Goal: Browse casually

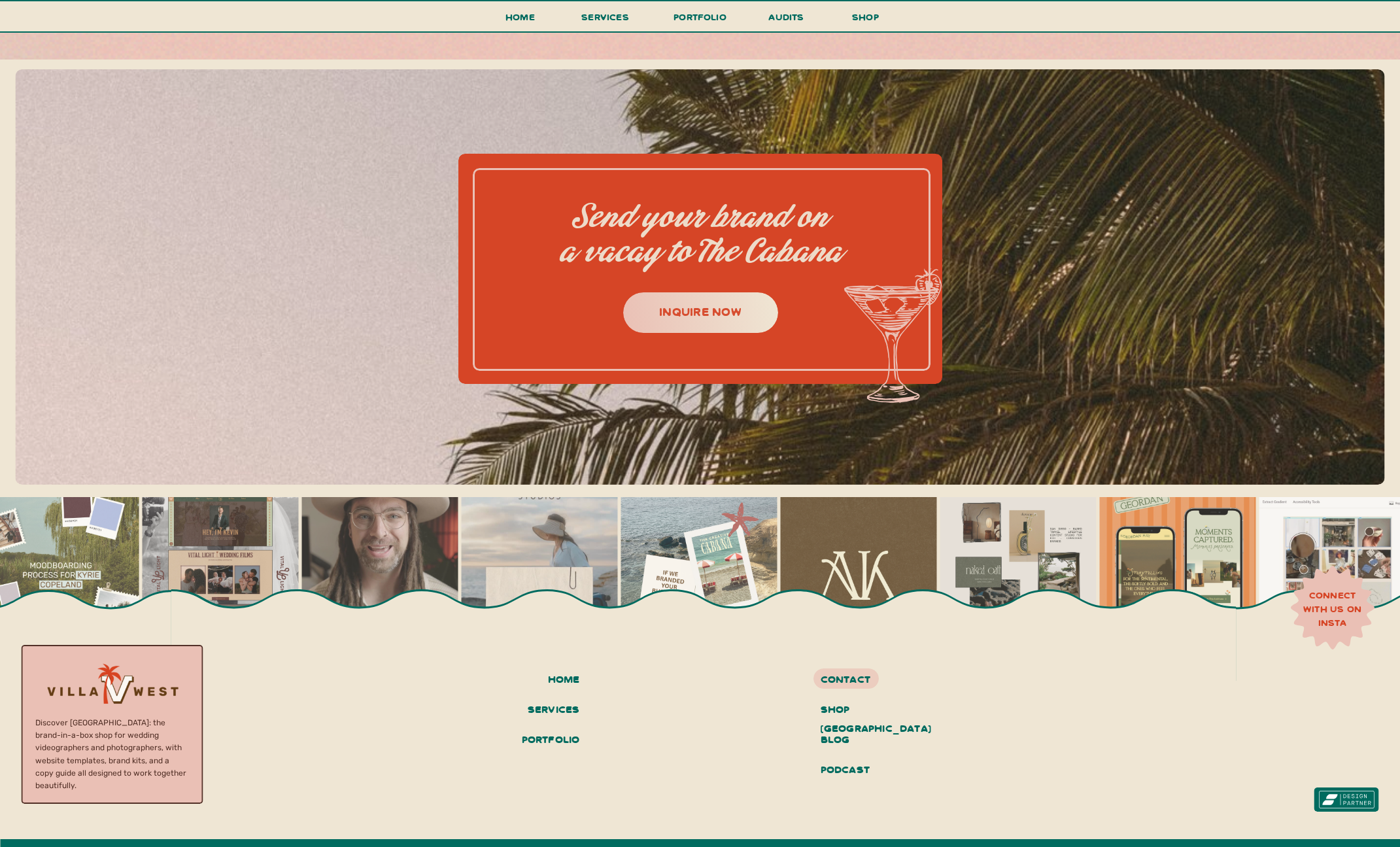
scroll to position [6008, 0]
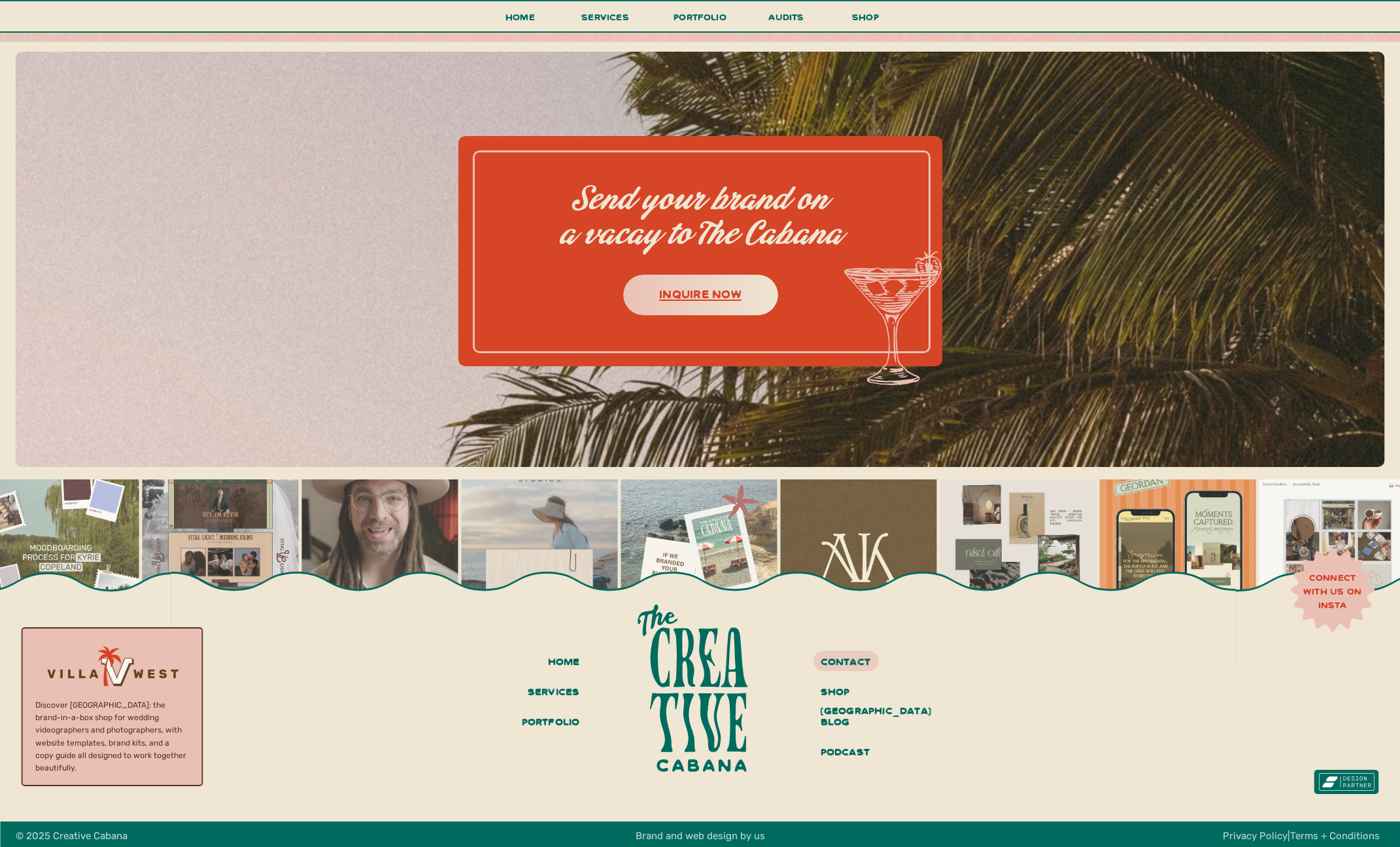
click at [719, 299] on h3 "inquire now" at bounding box center [701, 293] width 164 height 20
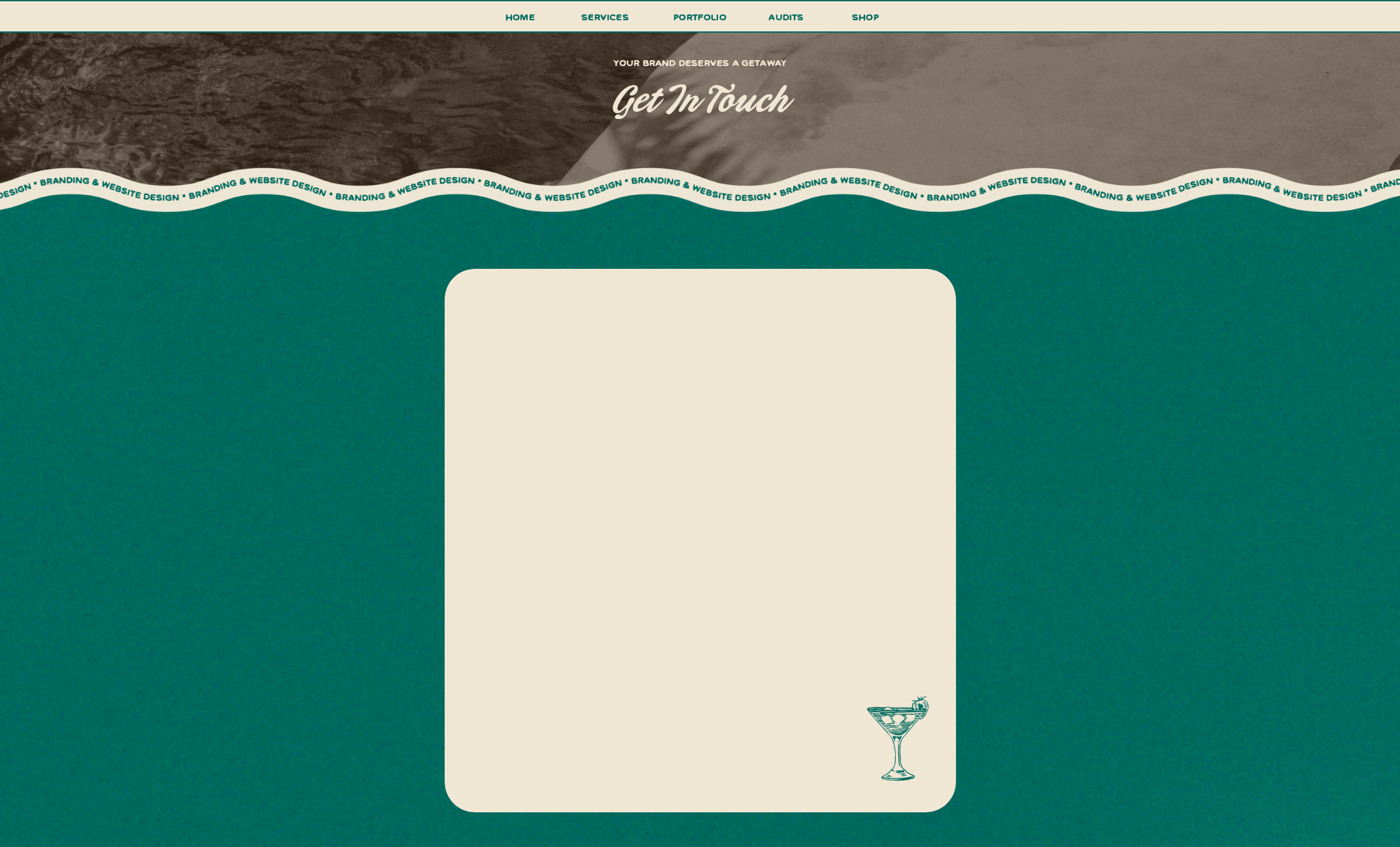
scroll to position [529, 0]
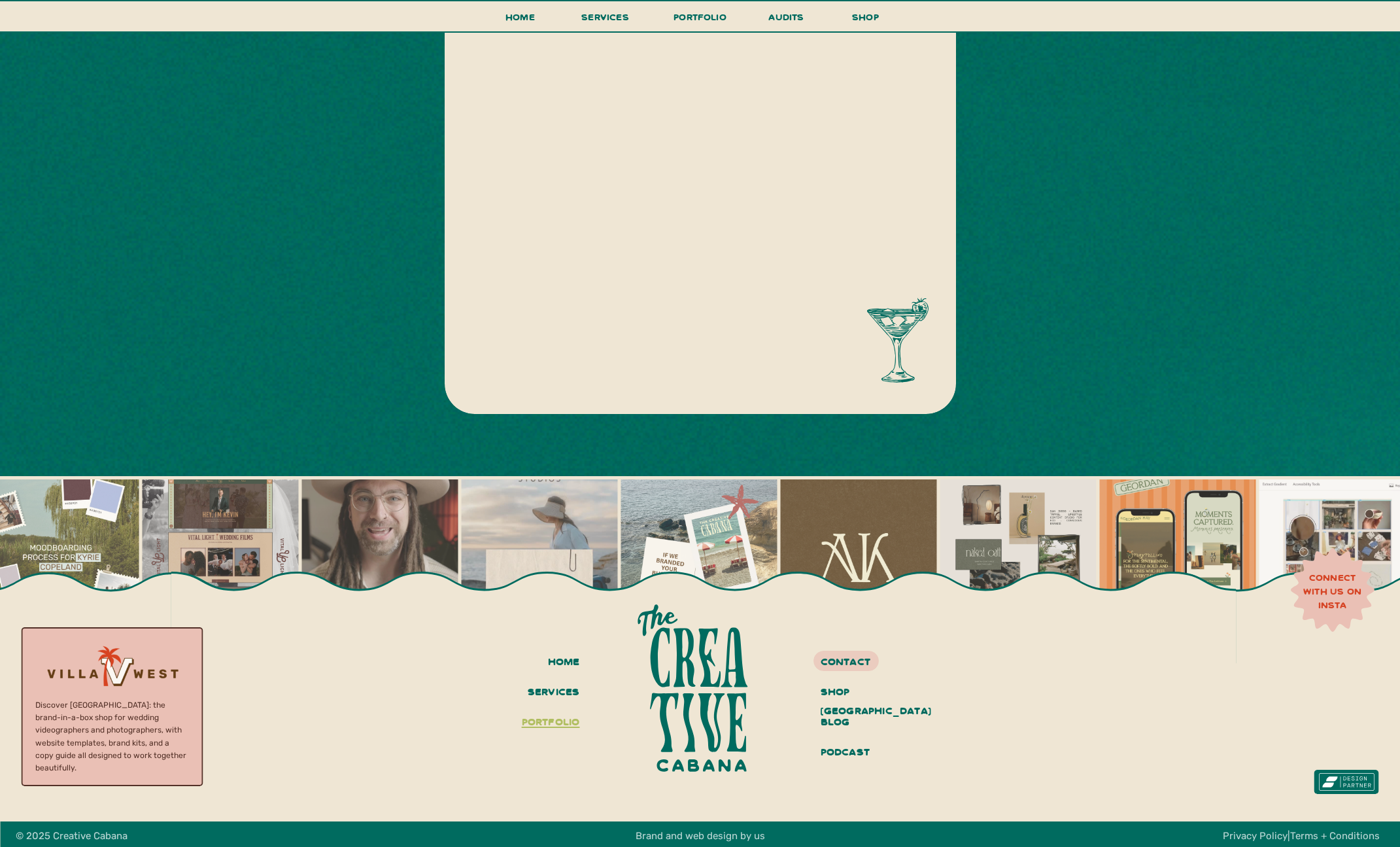
click at [565, 722] on h3 "portfolio" at bounding box center [548, 722] width 65 height 22
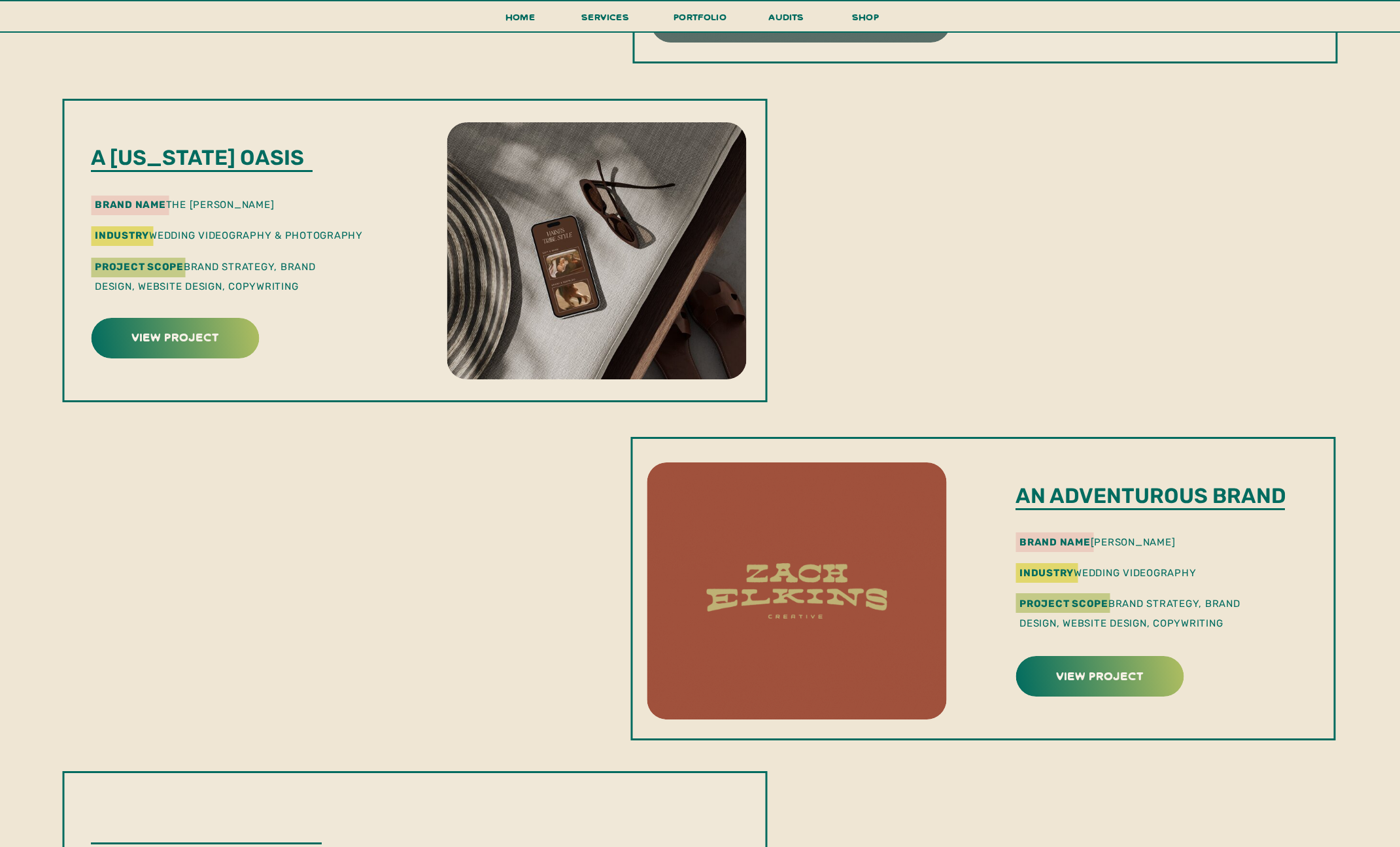
scroll to position [1047, 0]
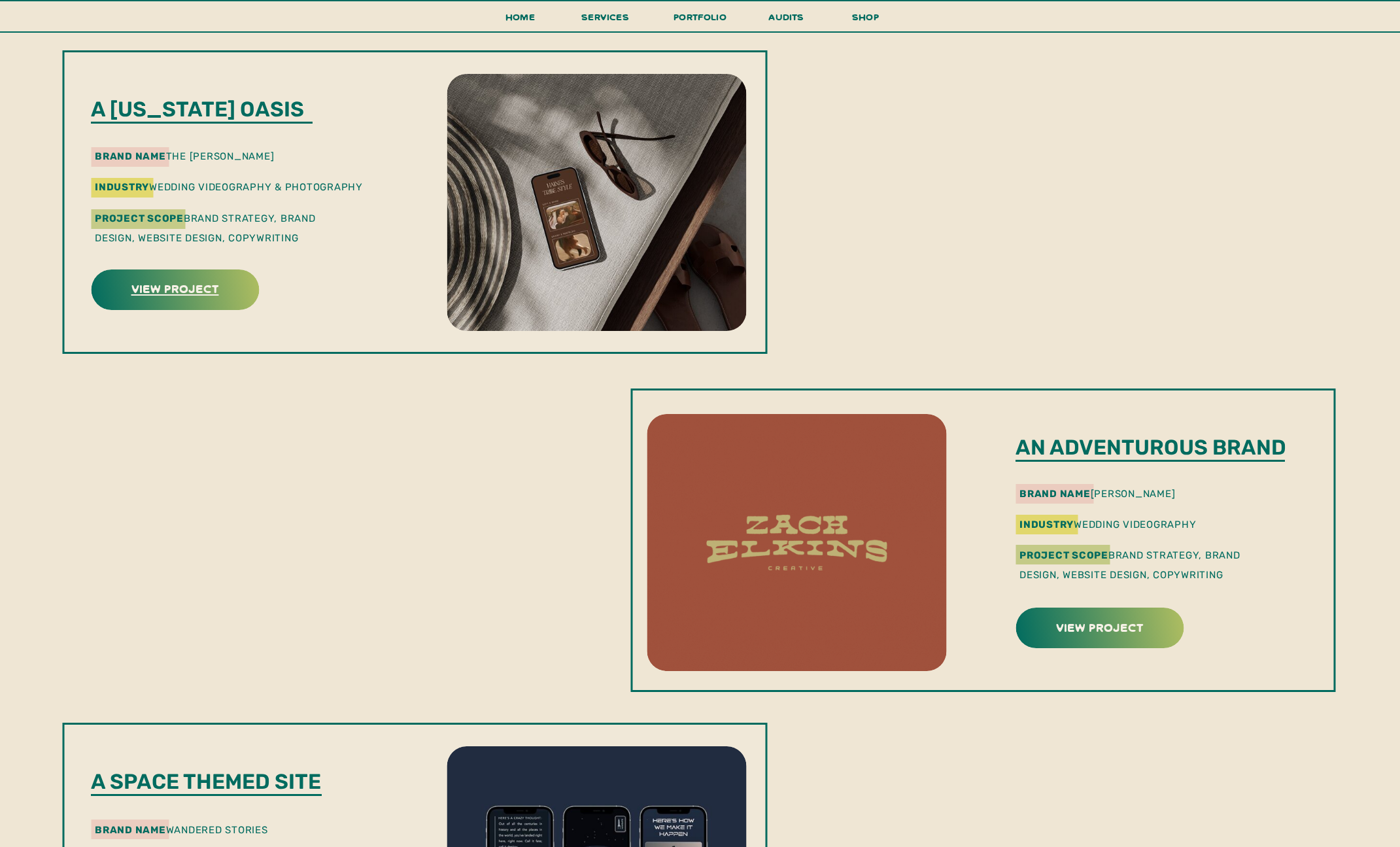
click at [200, 290] on h3 "view project" at bounding box center [174, 288] width 164 height 20
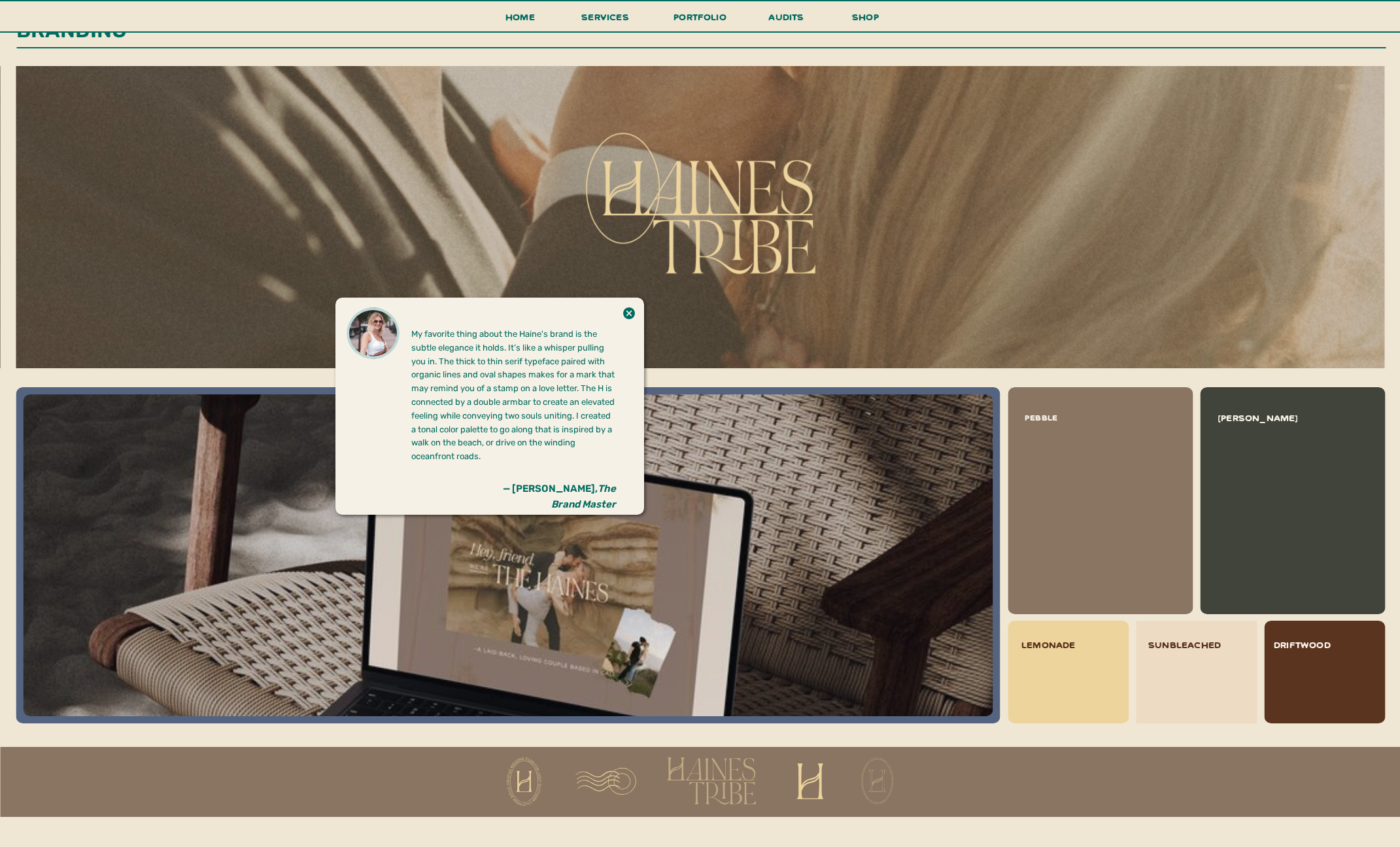
scroll to position [1047, 0]
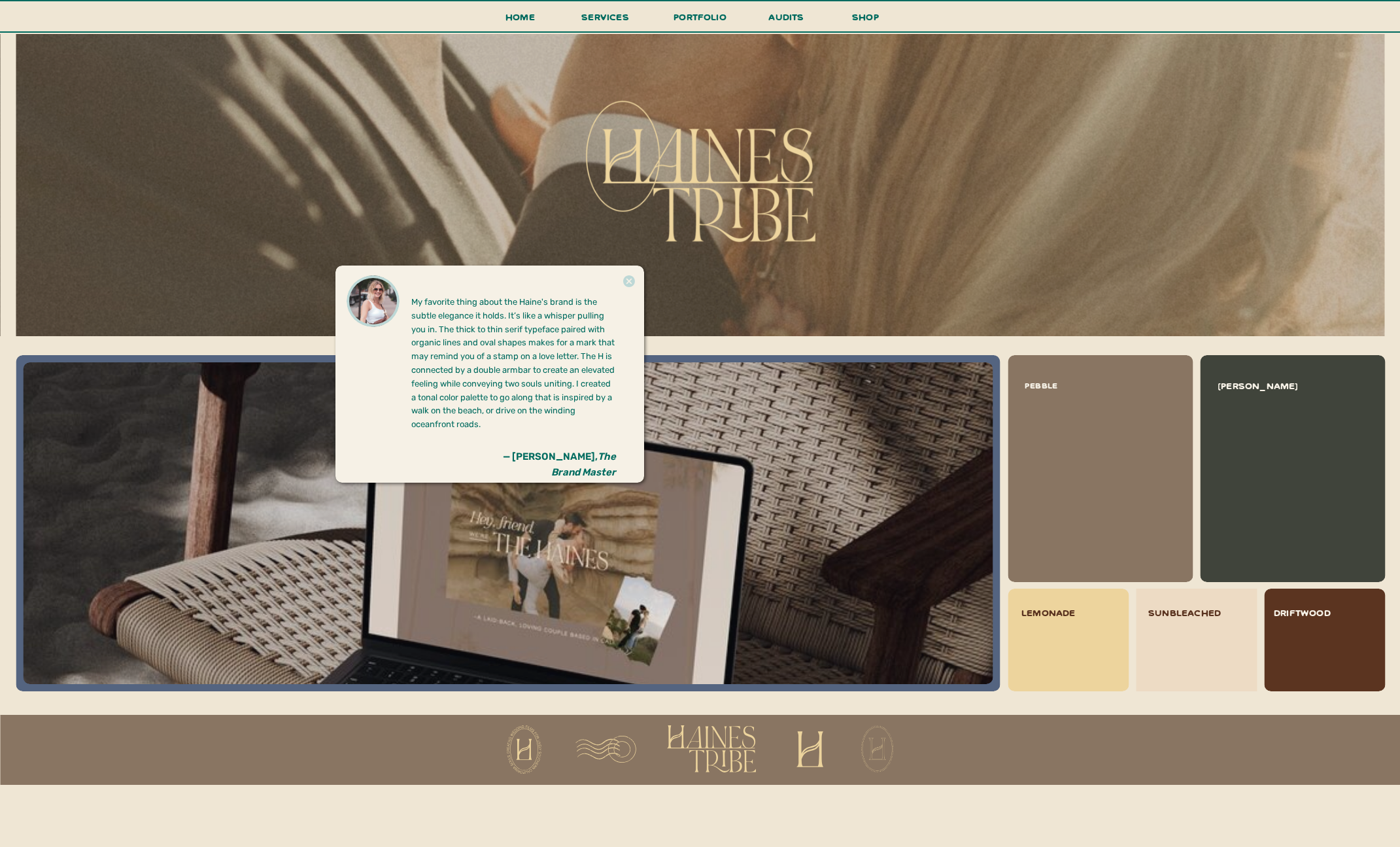
click at [632, 278] on icon at bounding box center [629, 281] width 12 height 12
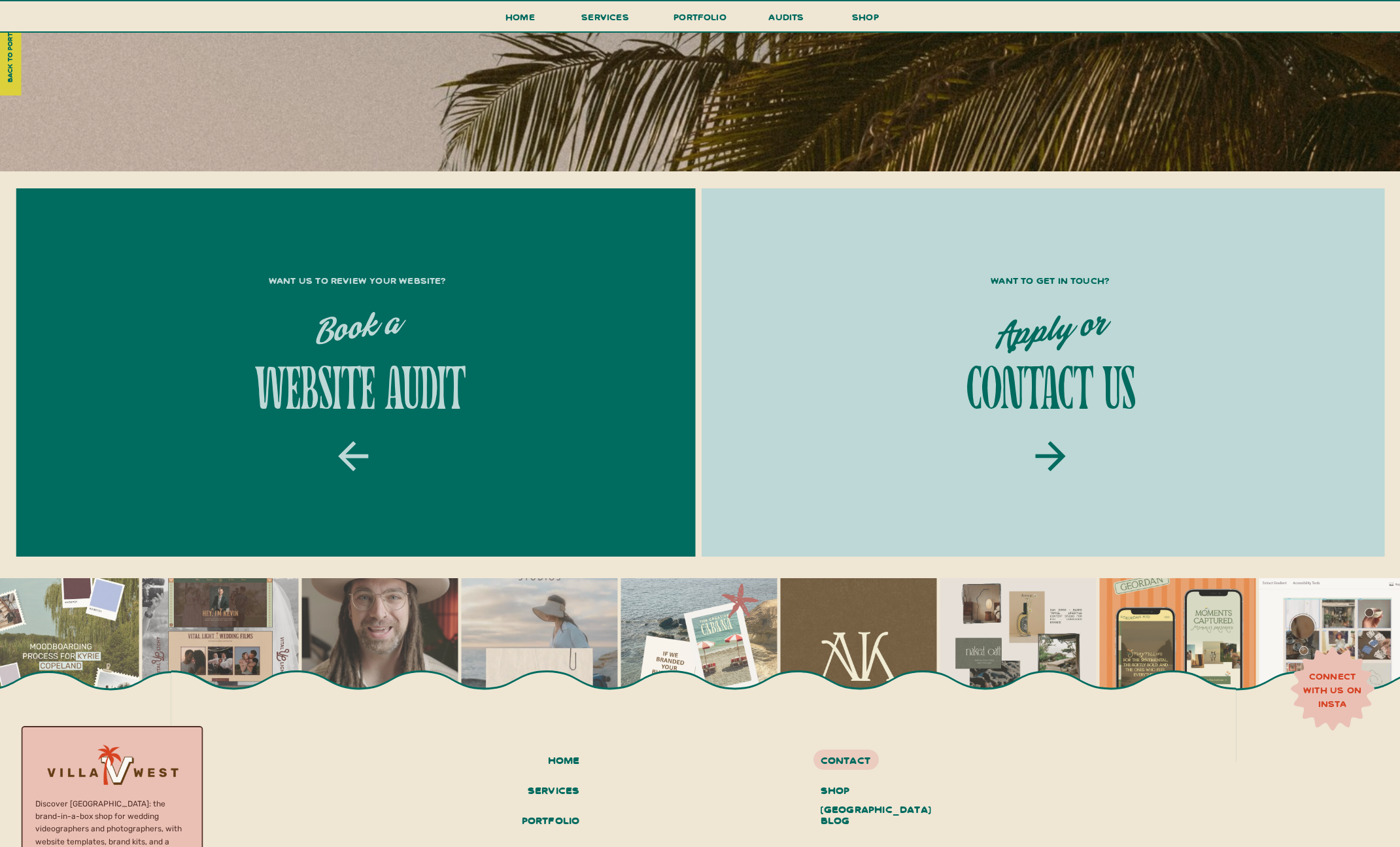
scroll to position [4363, 0]
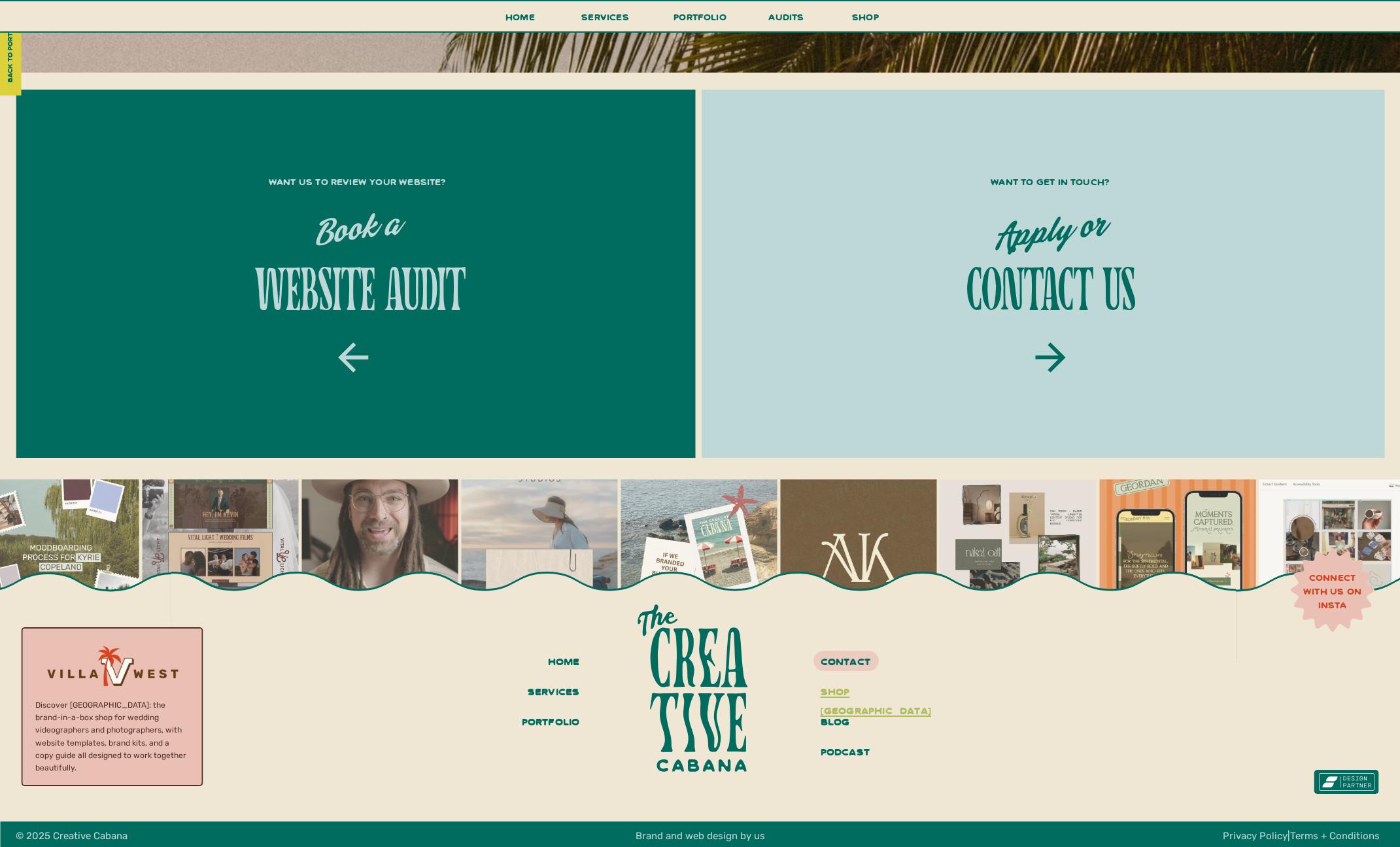
click at [884, 692] on h3 "shop [GEOGRAPHIC_DATA]" at bounding box center [870, 692] width 98 height 22
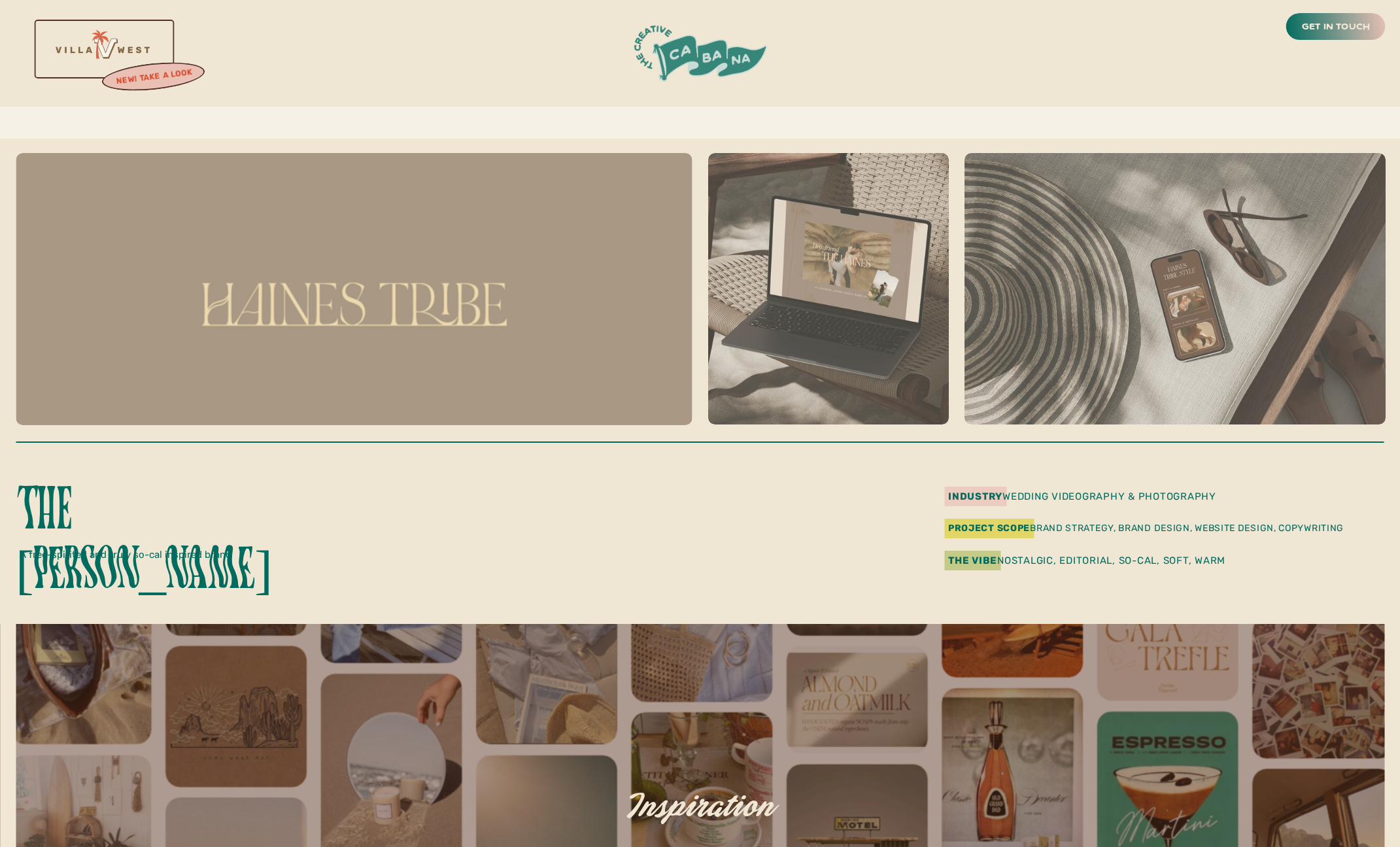
scroll to position [4363, 0]
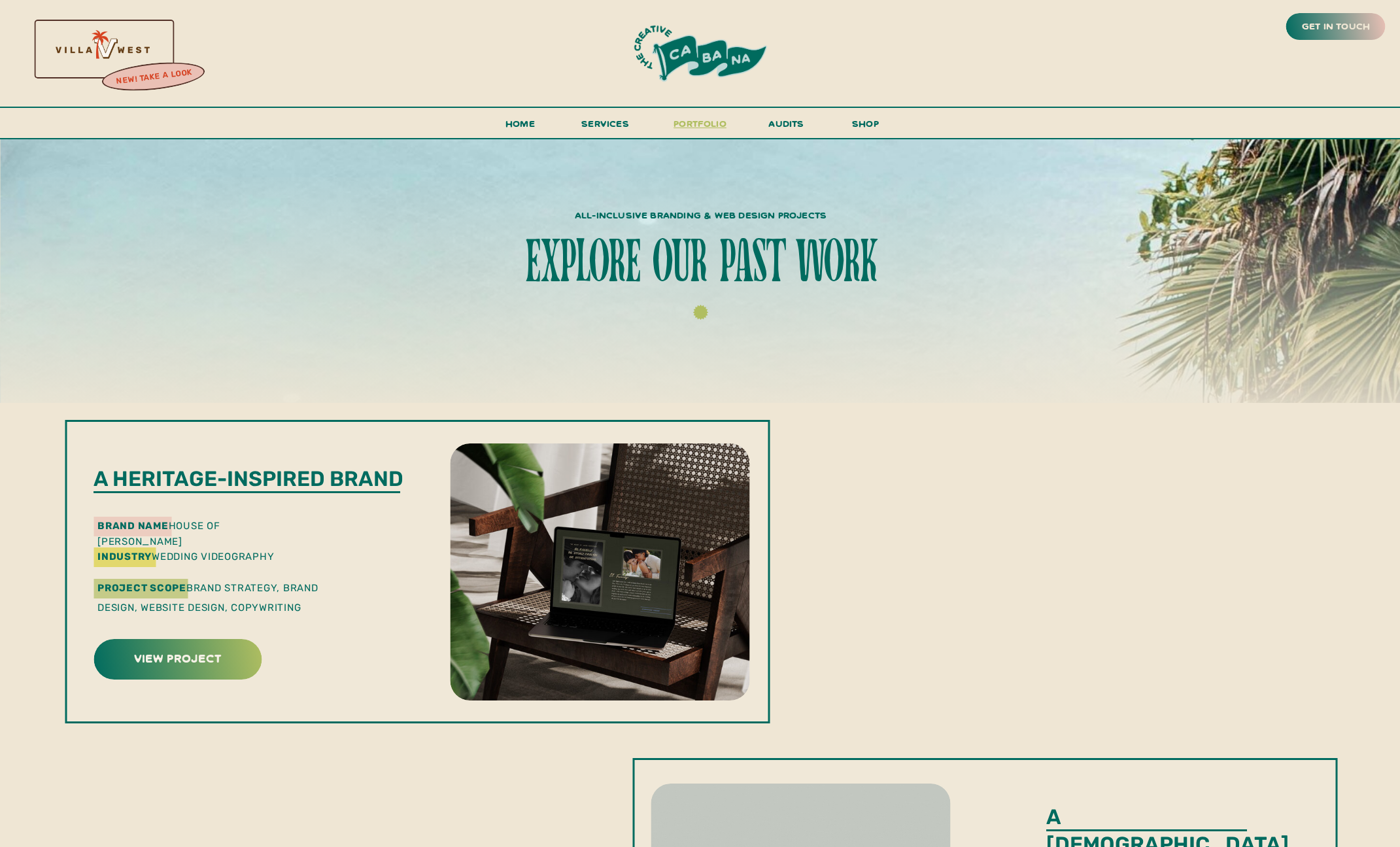
click at [696, 118] on h3 "portfolio" at bounding box center [700, 127] width 62 height 24
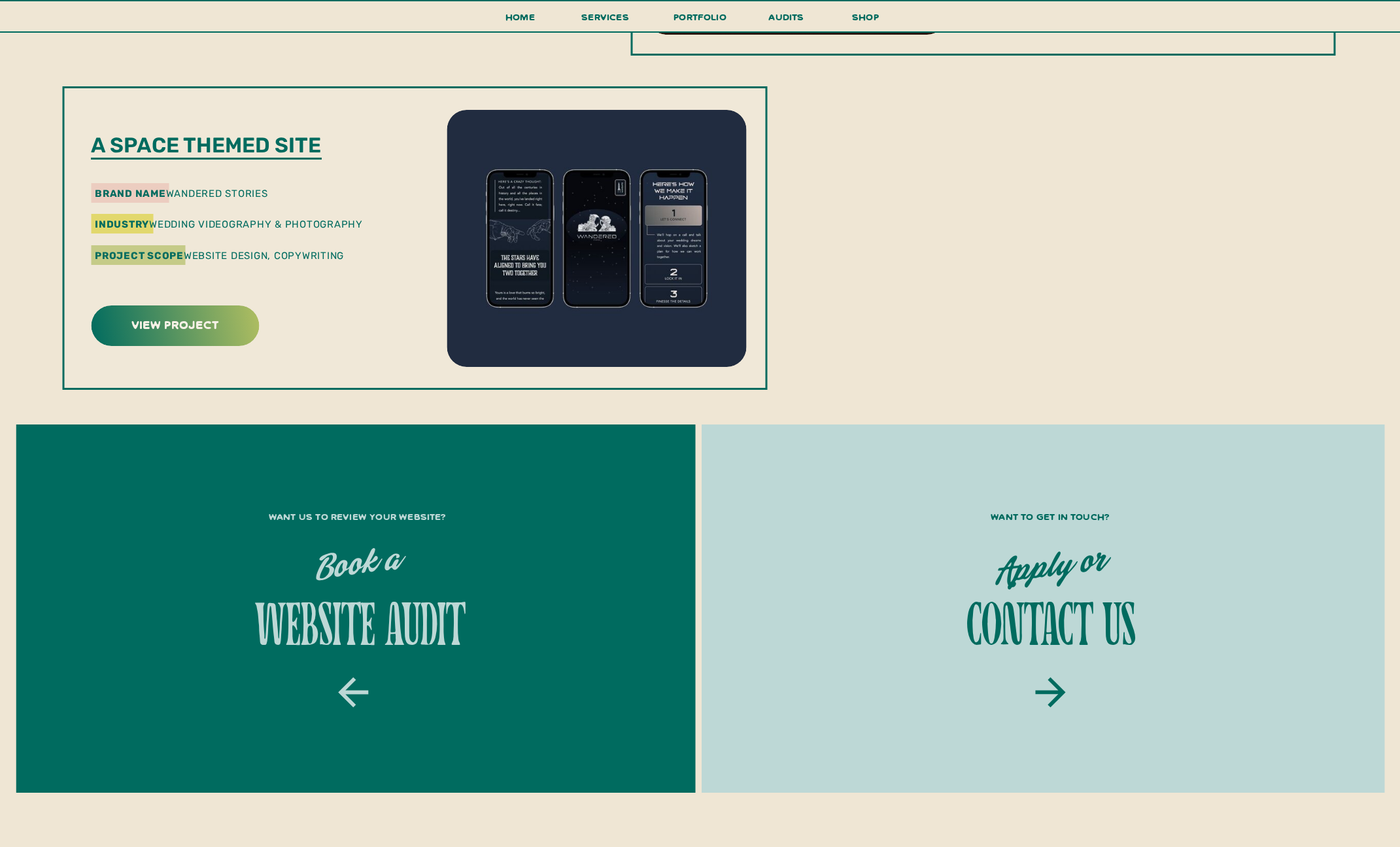
scroll to position [1570, 0]
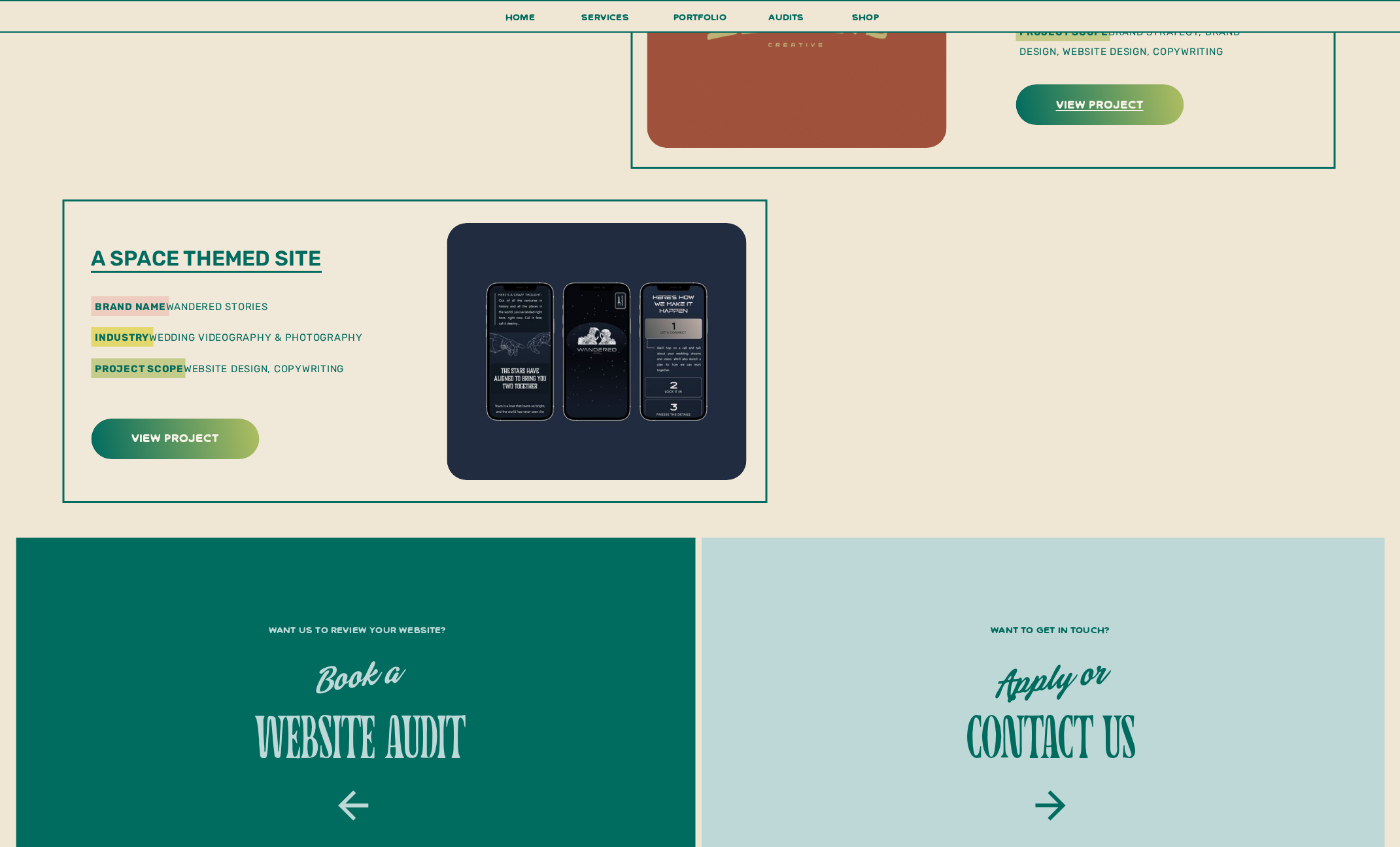
click at [1099, 103] on h3 "view project" at bounding box center [1099, 103] width 164 height 20
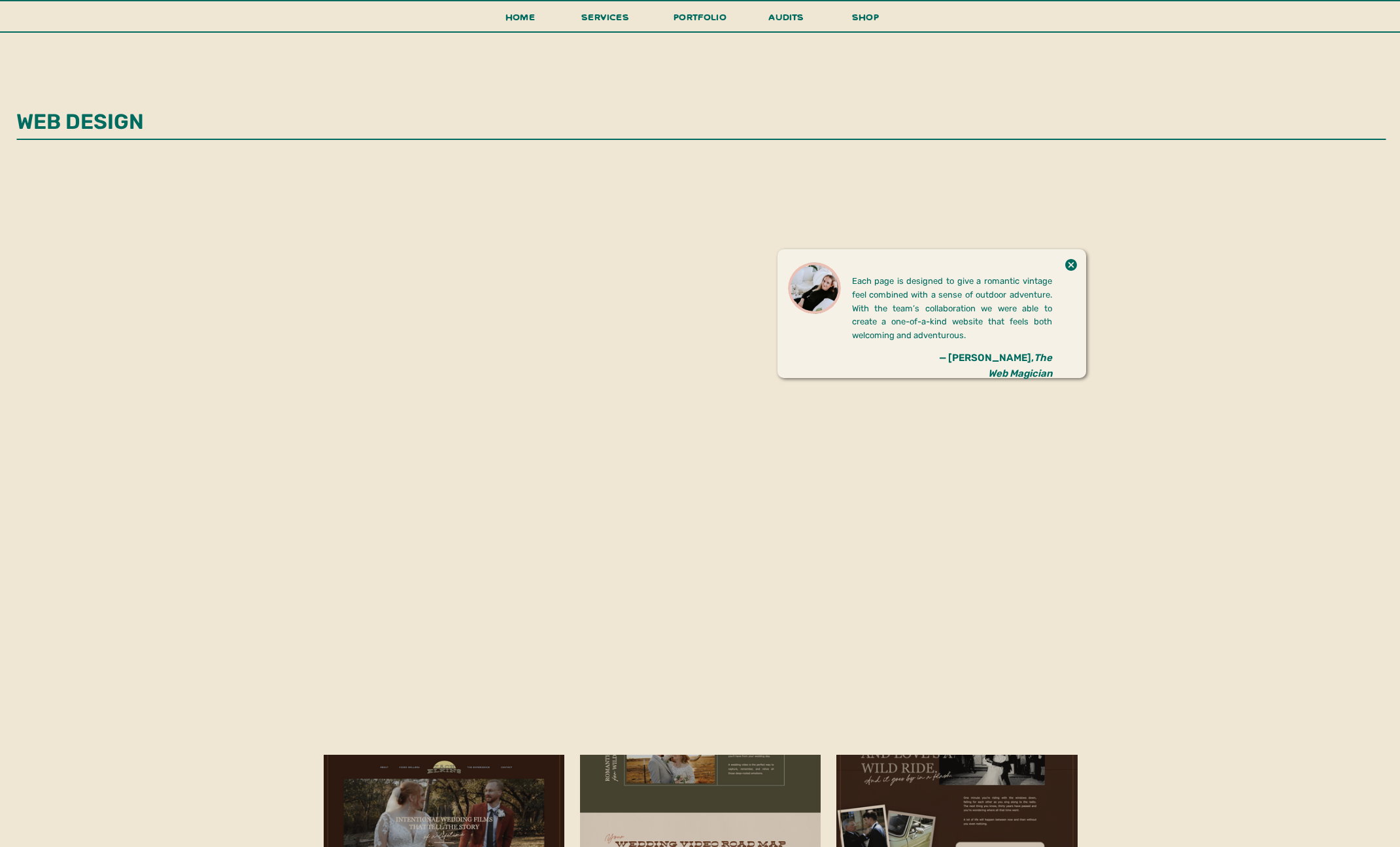
scroll to position [2485, 0]
